Goal: Task Accomplishment & Management: Manage account settings

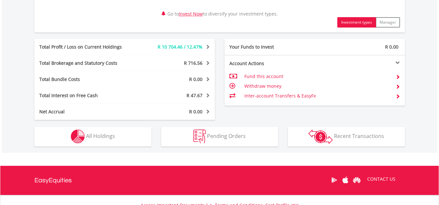
scroll to position [357, 0]
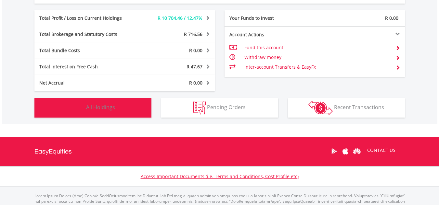
click at [111, 108] on span "All Holdings" at bounding box center [100, 107] width 29 height 7
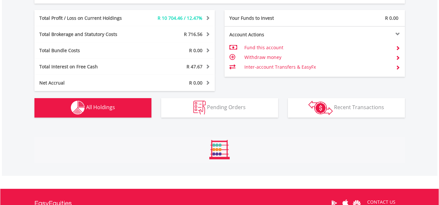
scroll to position [494, 0]
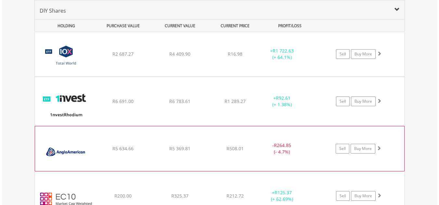
click at [215, 57] on div "R508.01" at bounding box center [235, 54] width 52 height 6
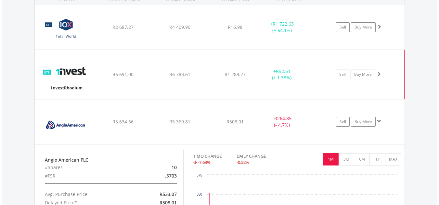
scroll to position [624, 0]
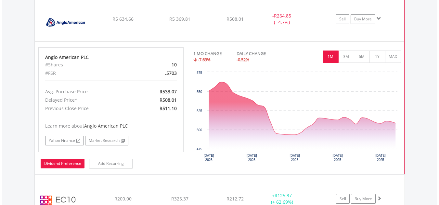
click at [66, 164] on link "Dividend Preference" at bounding box center [63, 164] width 44 height 10
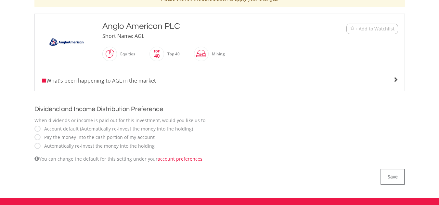
scroll to position [162, 0]
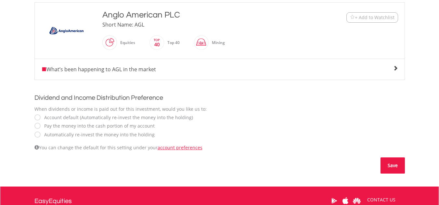
click at [387, 168] on button "Save" at bounding box center [392, 166] width 24 height 16
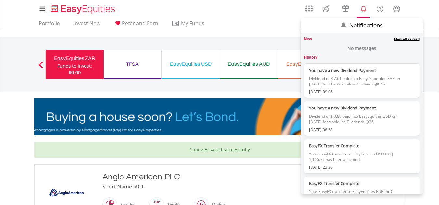
click at [363, 10] on lord-icon "Notifications" at bounding box center [363, 9] width 8 height 8
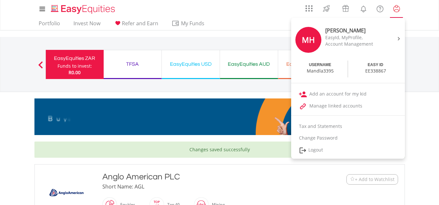
click at [395, 5] on lord-icon "My Profile" at bounding box center [396, 9] width 8 height 8
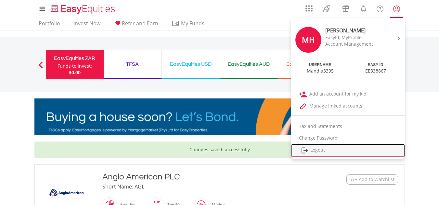
click at [316, 149] on link "Logout" at bounding box center [348, 150] width 114 height 13
